Goal: Navigation & Orientation: Find specific page/section

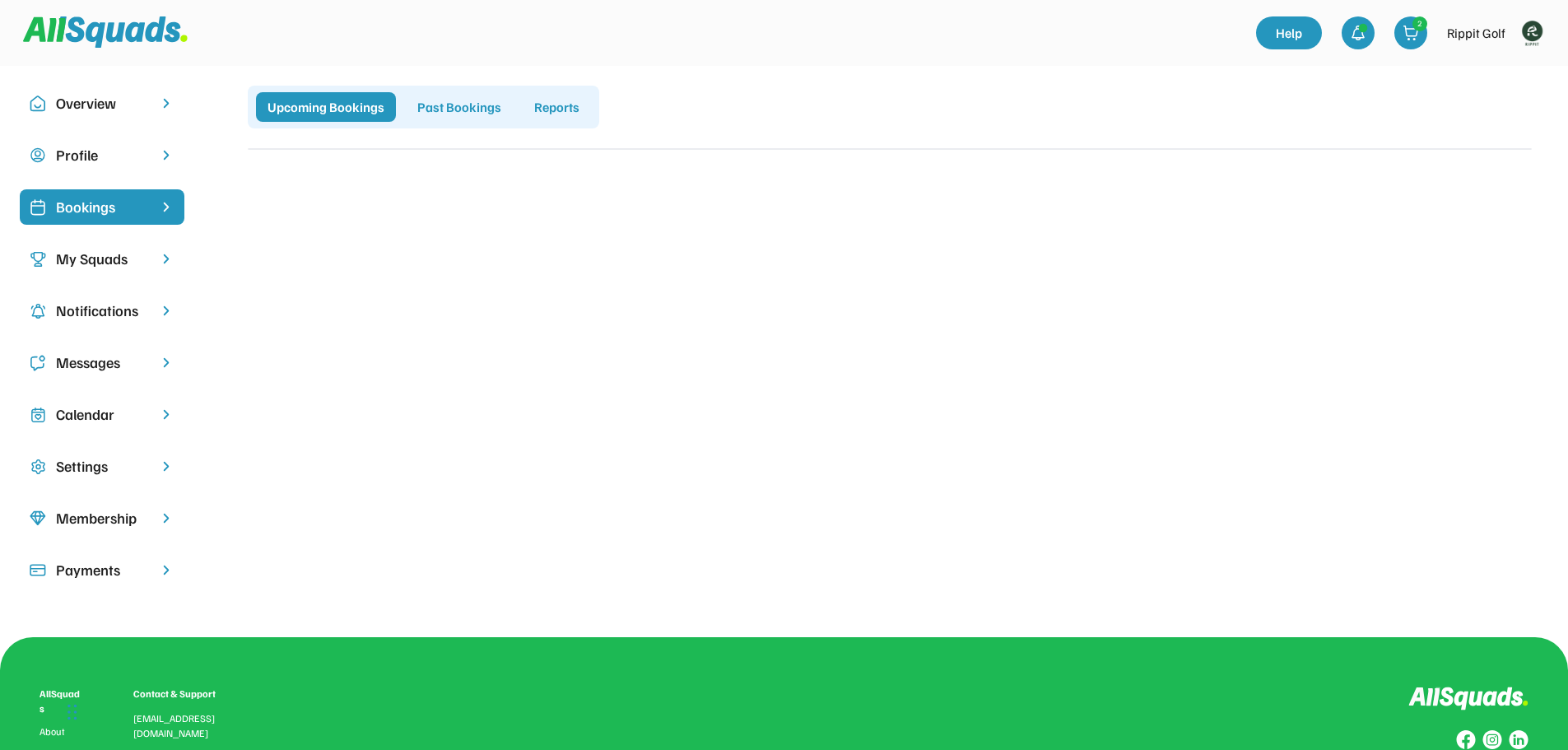
click at [1536, 32] on img at bounding box center [1533, 33] width 33 height 33
click at [1503, 66] on link "Profile" at bounding box center [1509, 73] width 97 height 33
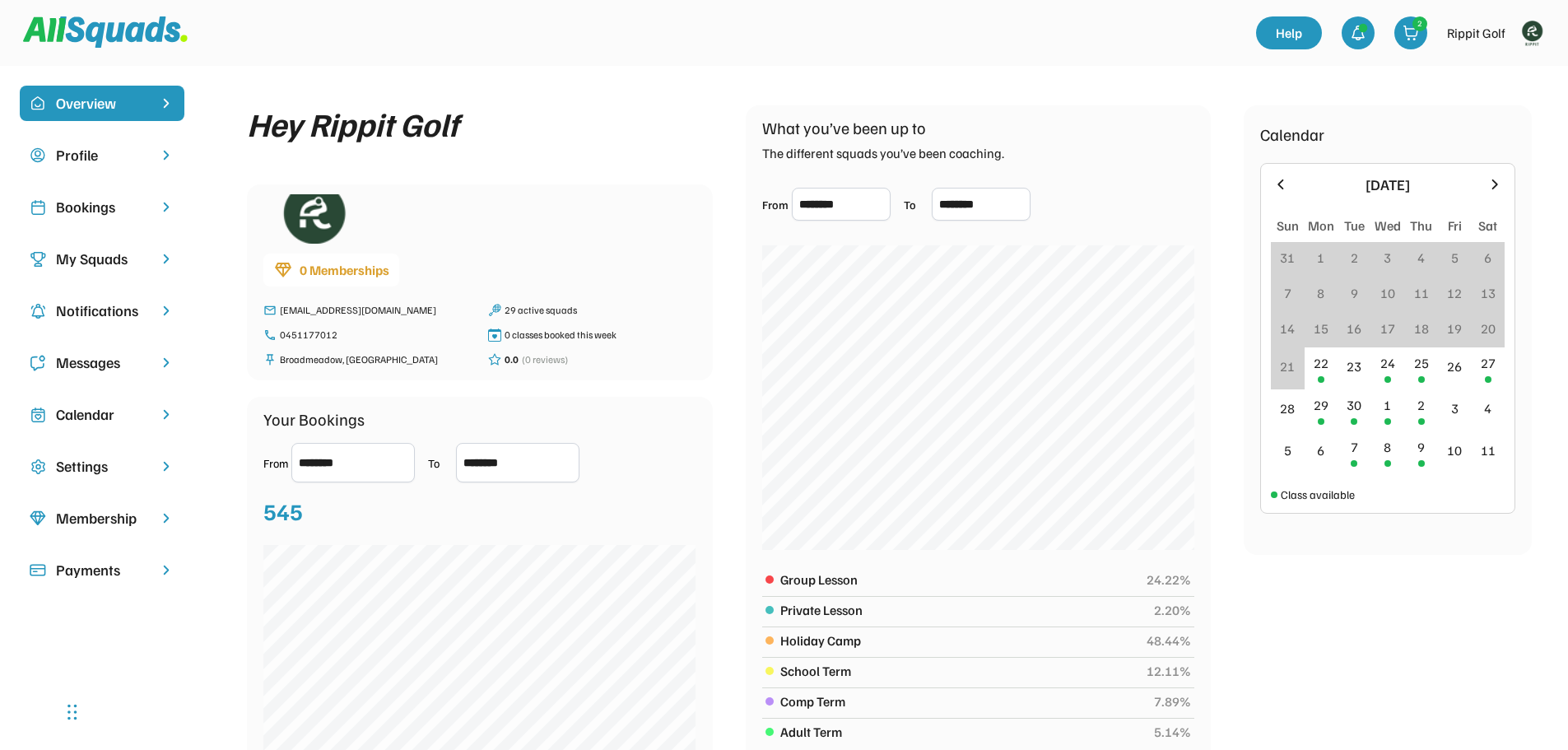
click at [57, 208] on div "Bookings" at bounding box center [102, 207] width 92 height 23
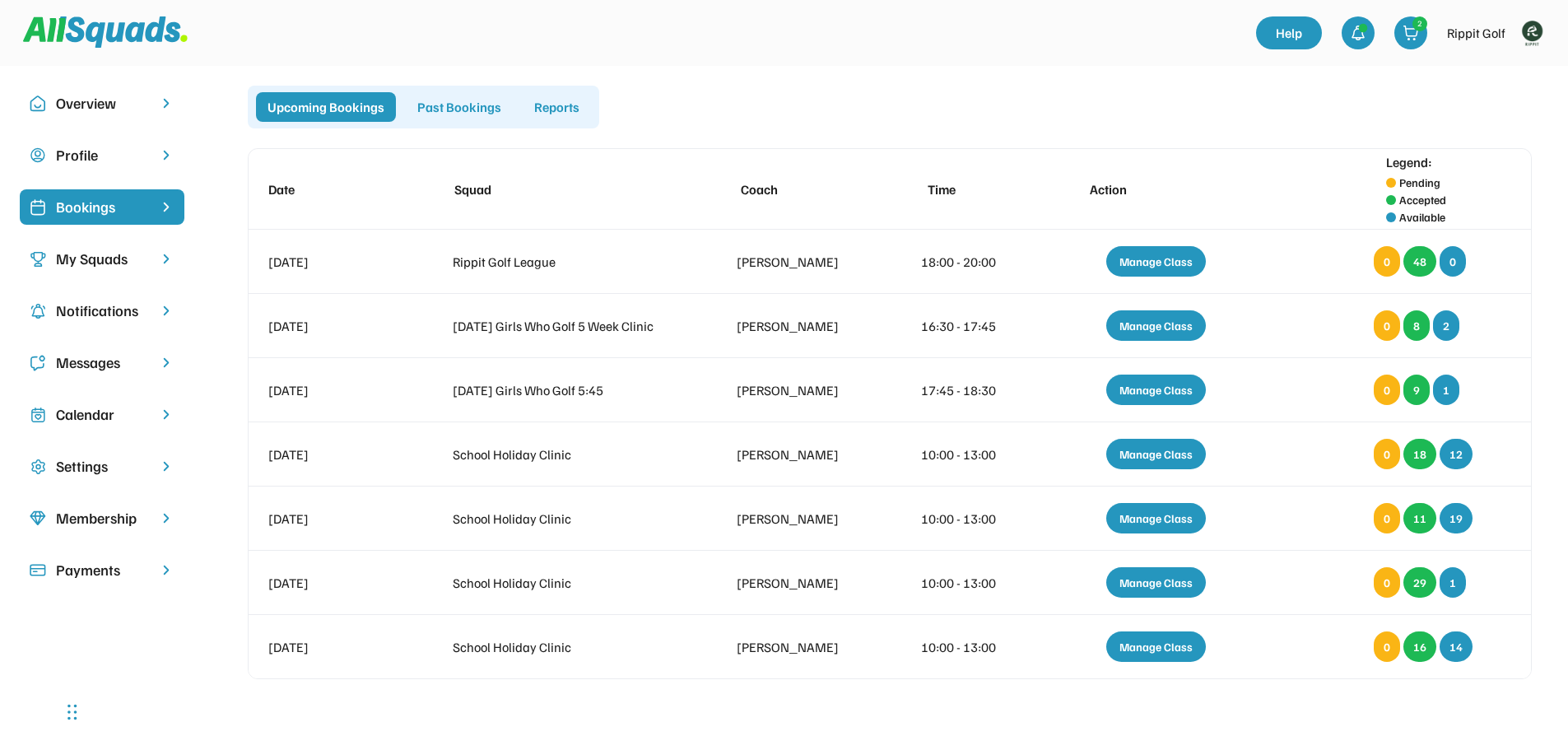
click at [84, 254] on div "My Squads" at bounding box center [102, 259] width 92 height 23
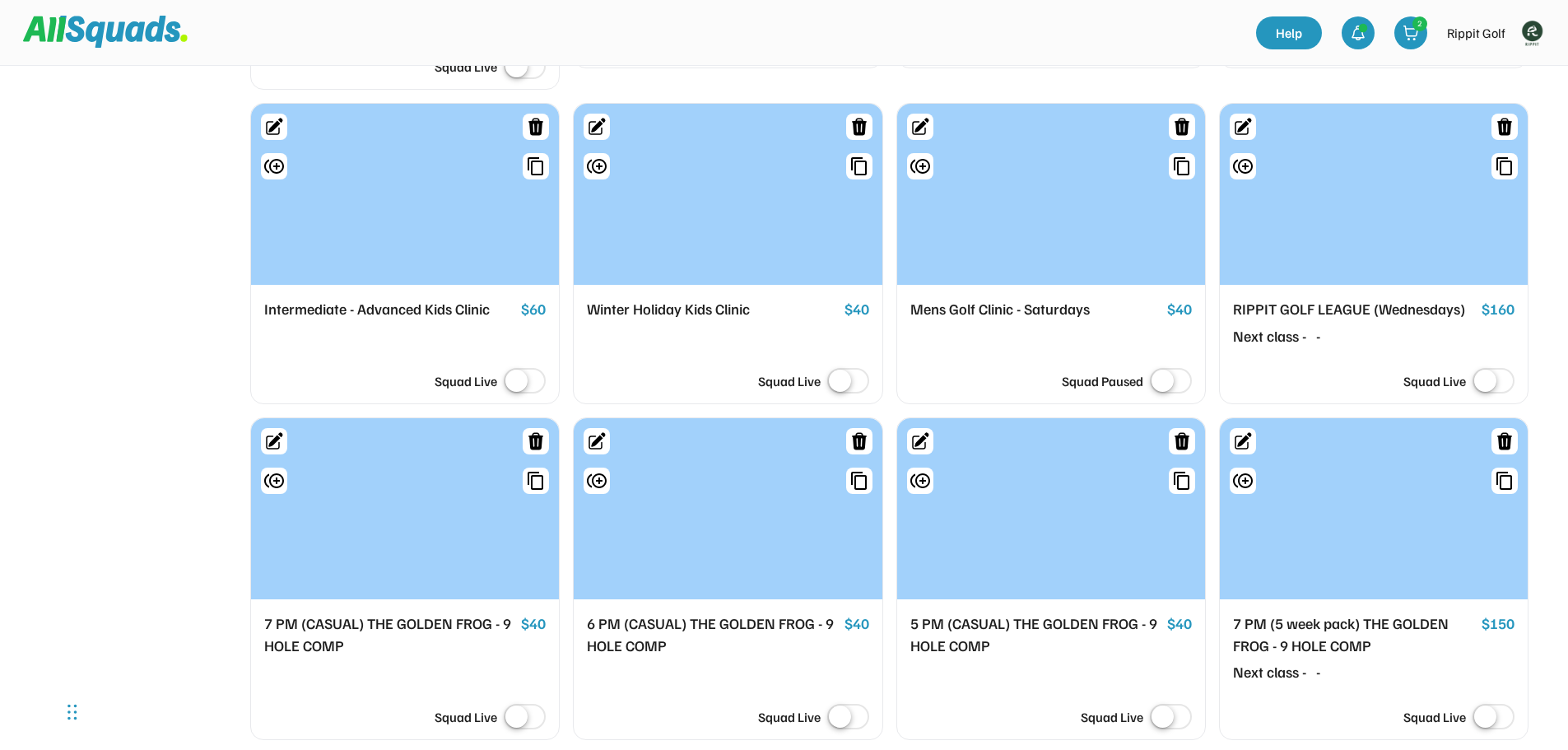
scroll to position [1646, 0]
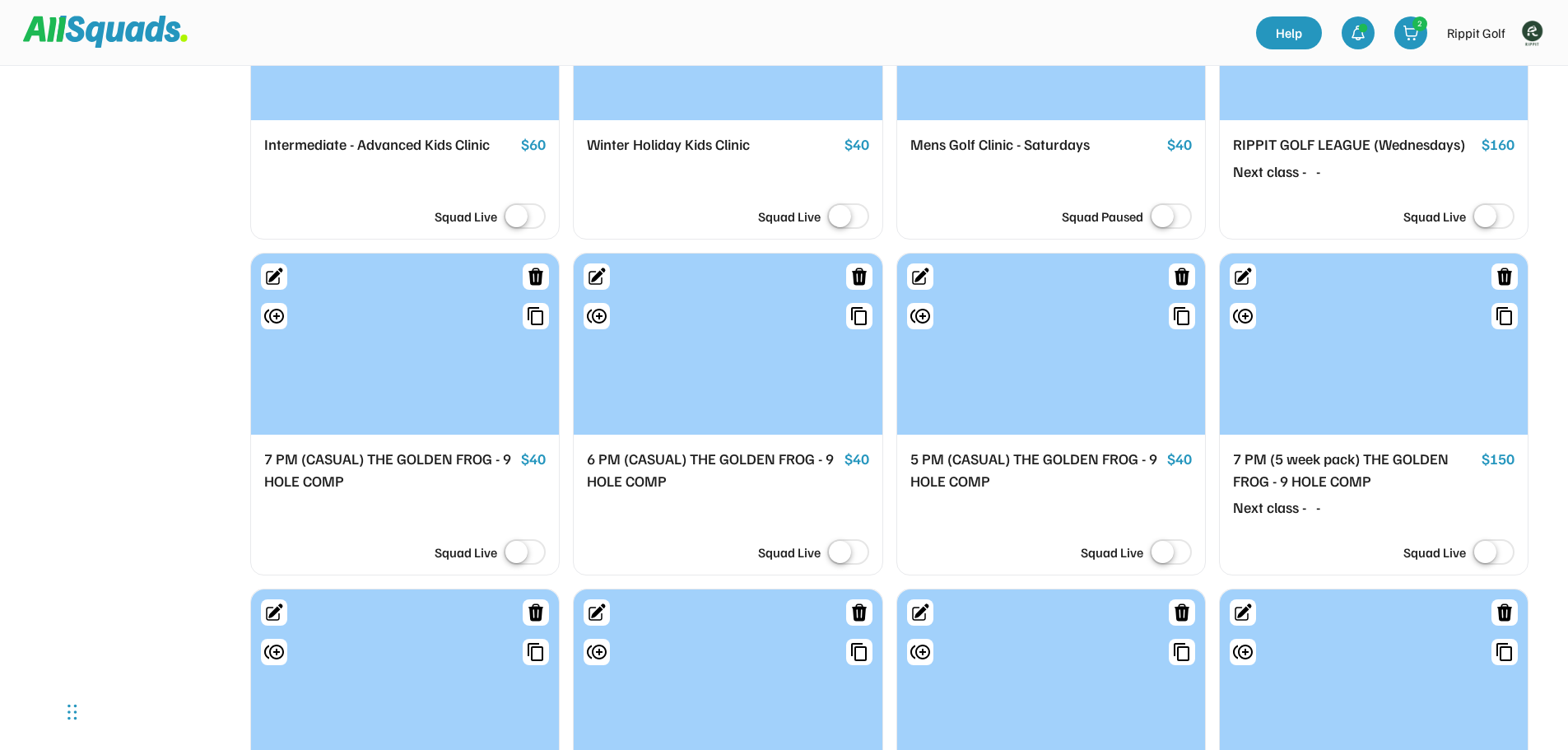
click at [1016, 454] on div "5 PM (CASUAL) THE GOLDEN FROG - 9 HOLE COMP" at bounding box center [1035, 470] width 250 height 44
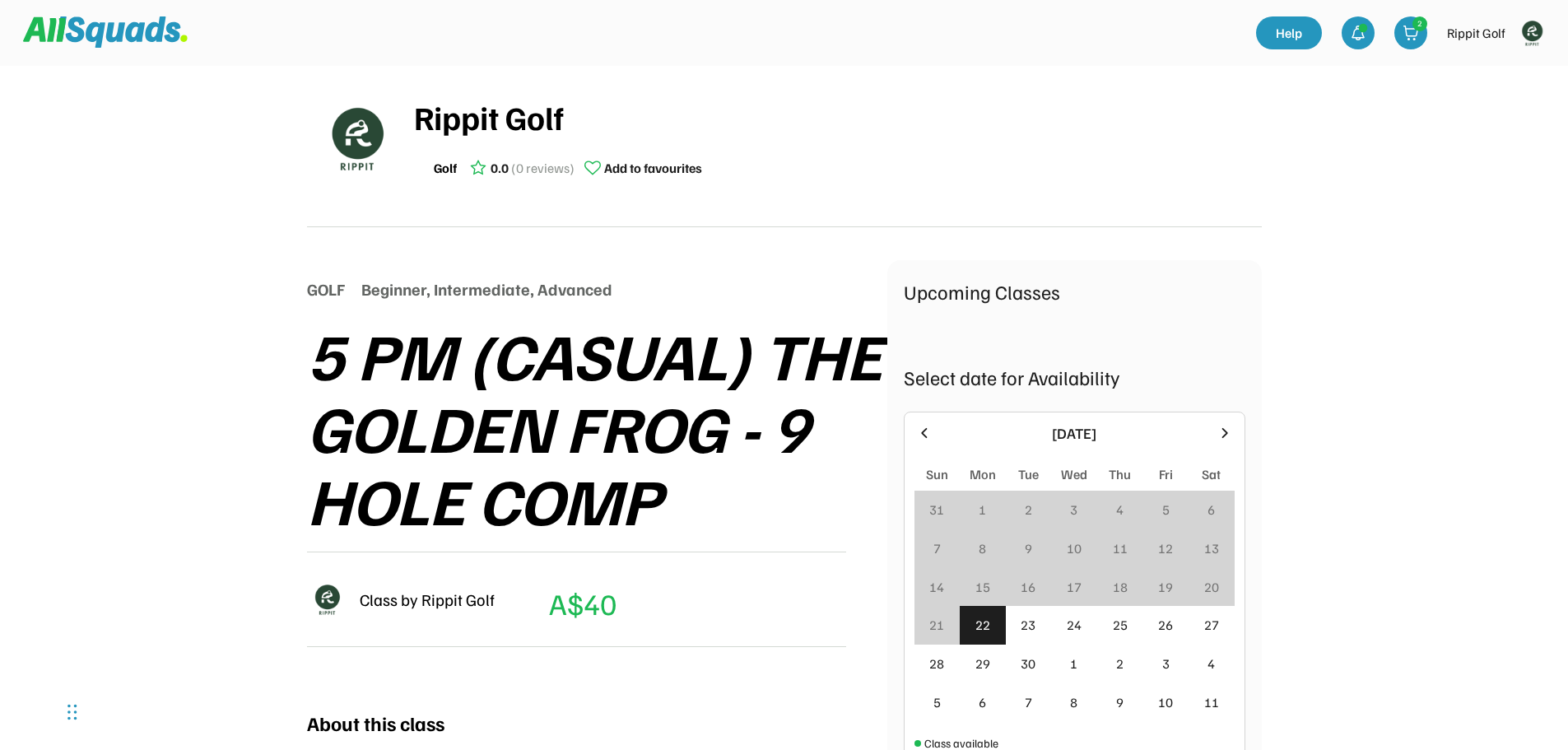
click at [1528, 25] on img at bounding box center [1533, 33] width 33 height 33
